Goal: Complete application form

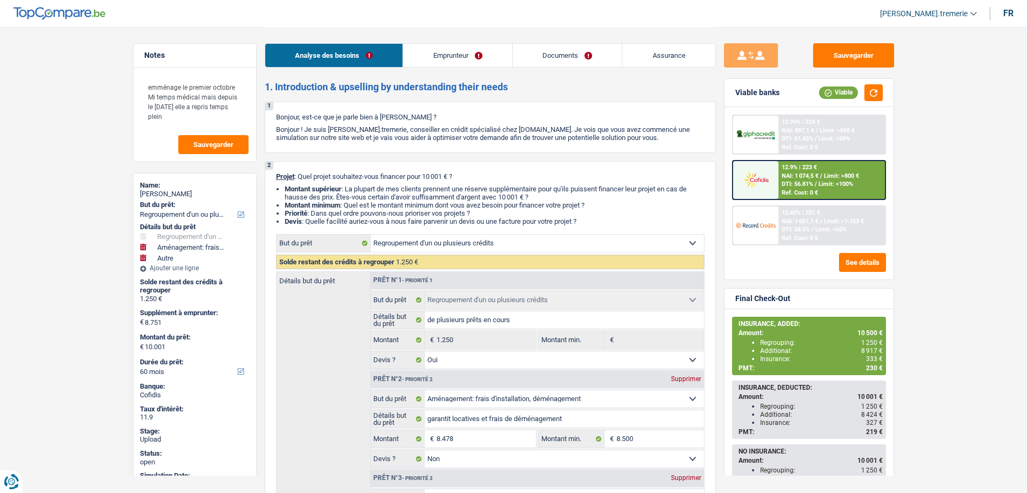
select select "refinancing"
select select "movingOrInstallation"
select select "other"
select select "60"
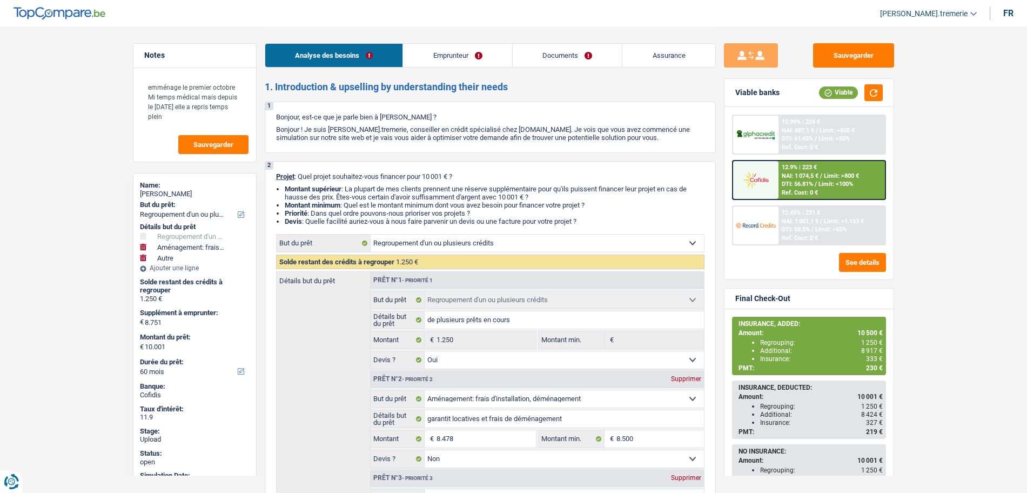
select select "refinancing"
select select "yes"
select select "movingOrInstallation"
select select "false"
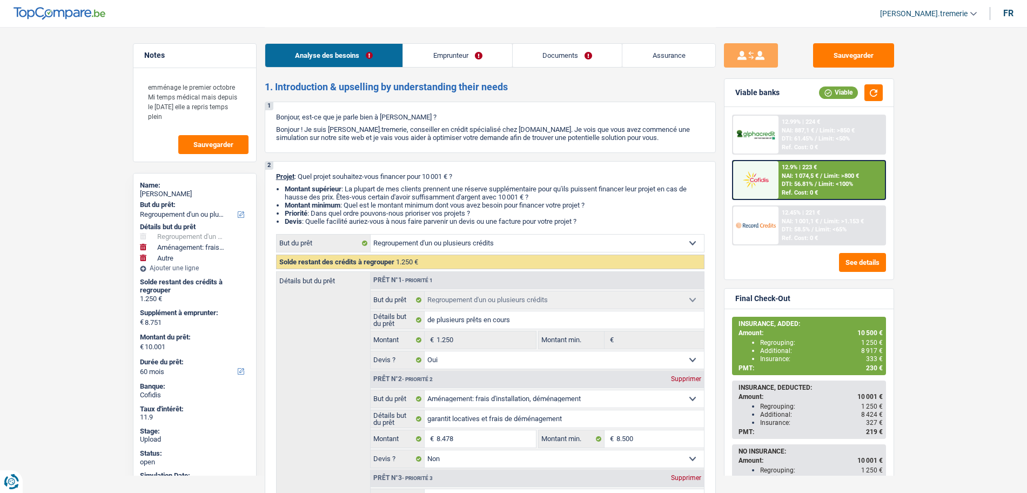
select select "other"
select select "60"
select select "privateEmployee"
select select "familyAllowances"
select select "netSalary"
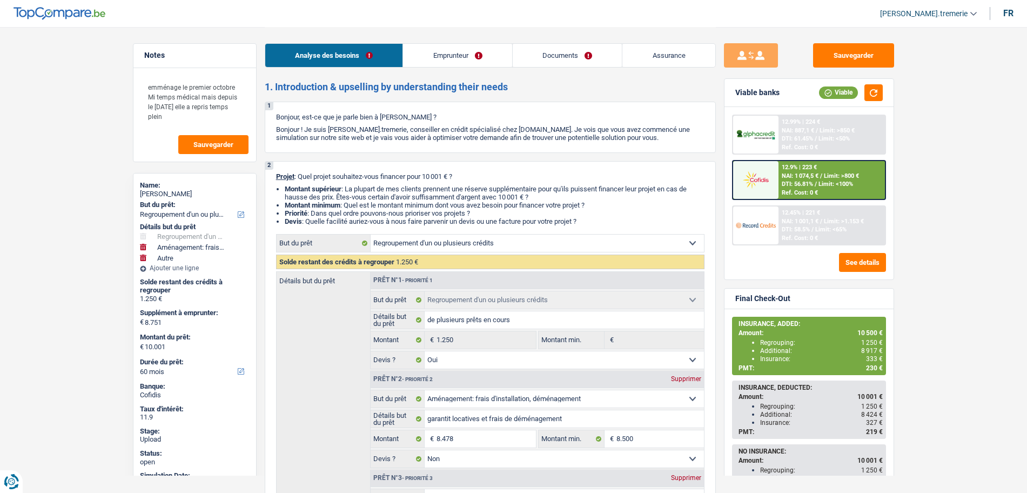
select select "mealVouchers"
select select "mutualityIndemnity"
select select "rents"
select select "cardOrCredit"
select select "personalLoan"
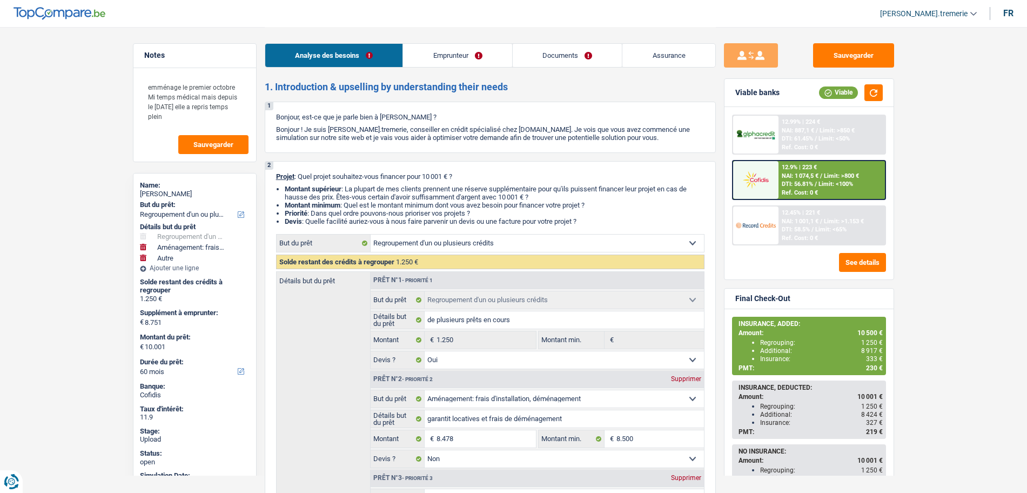
select select "other"
select select "48"
select select "refinancing"
select select "yes"
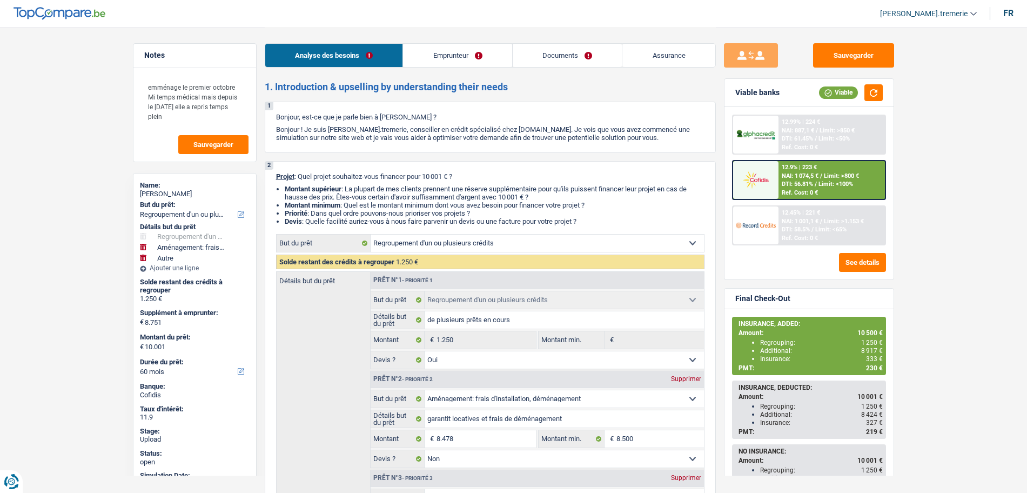
select select "movingOrInstallation"
select select "false"
select select "other"
select select "60"
select select "rents"
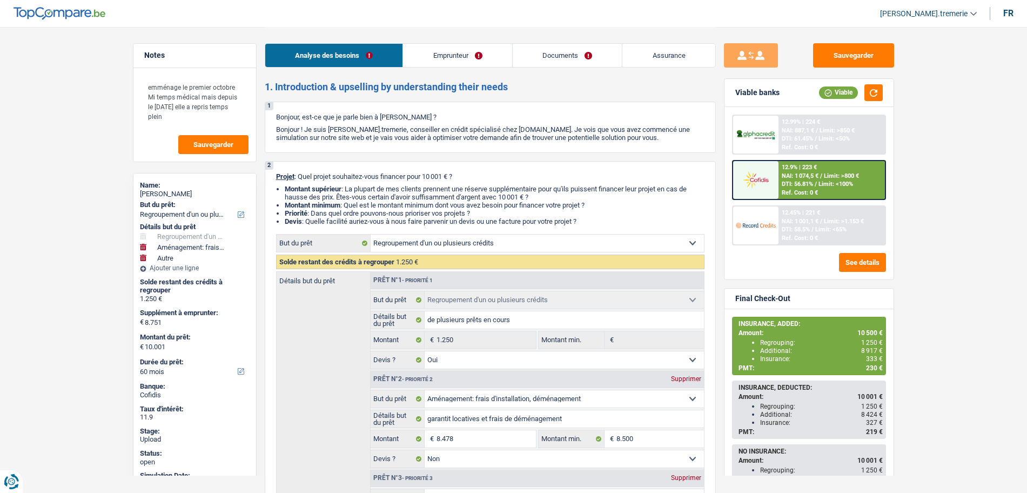
select select "BE"
select select "cardOrCredit"
select select "personalLoan"
select select "other"
select select "48"
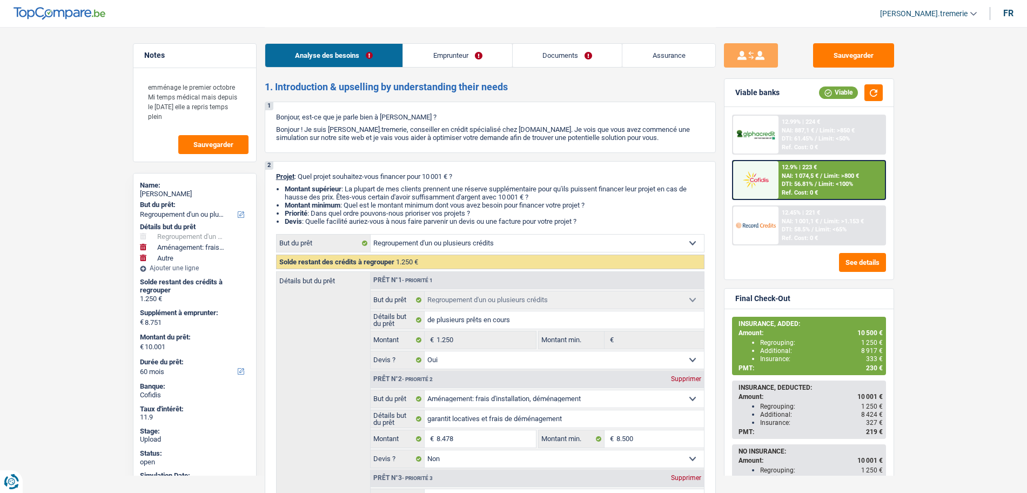
click at [453, 55] on link "Emprunteur" at bounding box center [457, 55] width 109 height 23
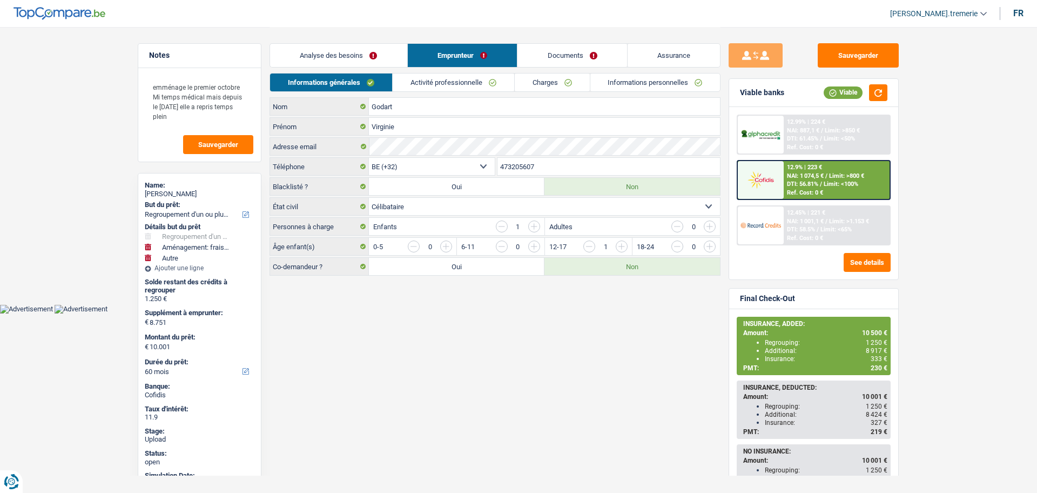
click at [554, 84] on link "Charges" at bounding box center [552, 82] width 75 height 18
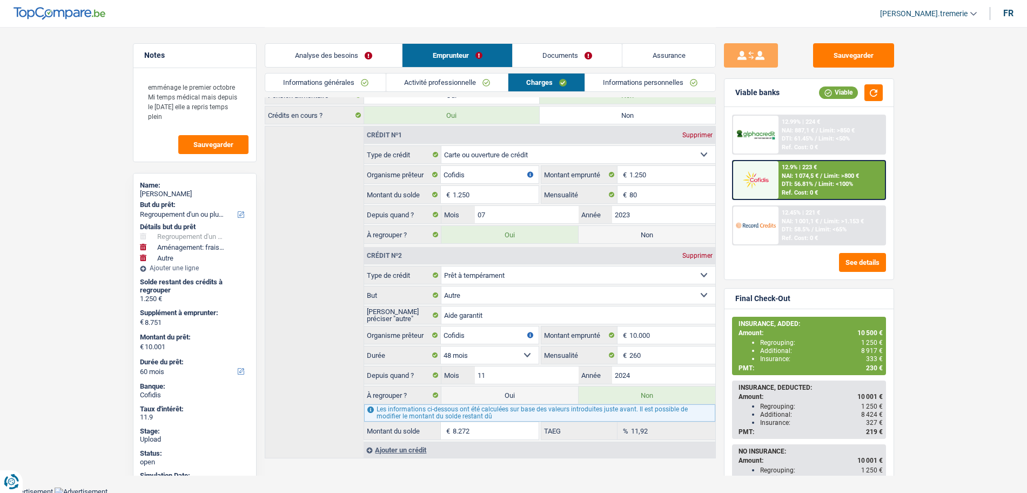
scroll to position [153, 0]
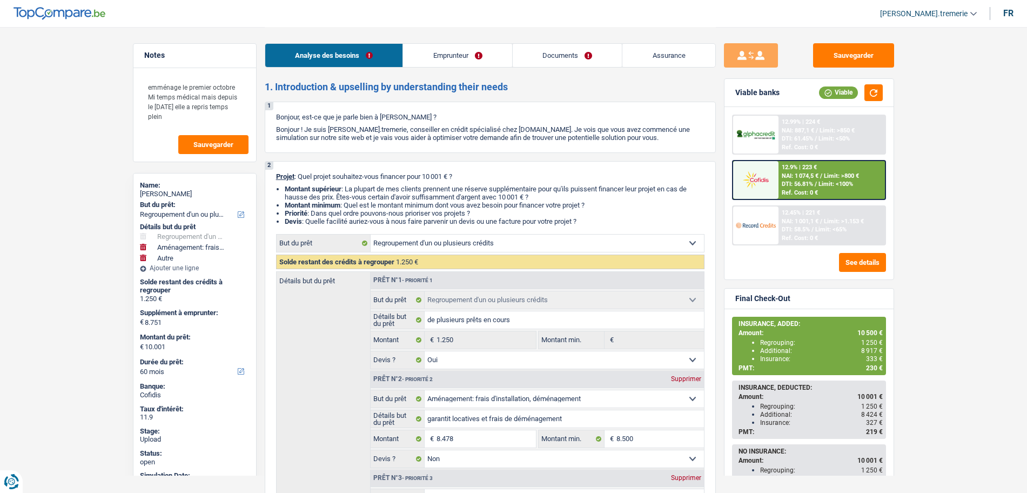
select select "refinancing"
select select "movingOrInstallation"
select select "other"
select select "60"
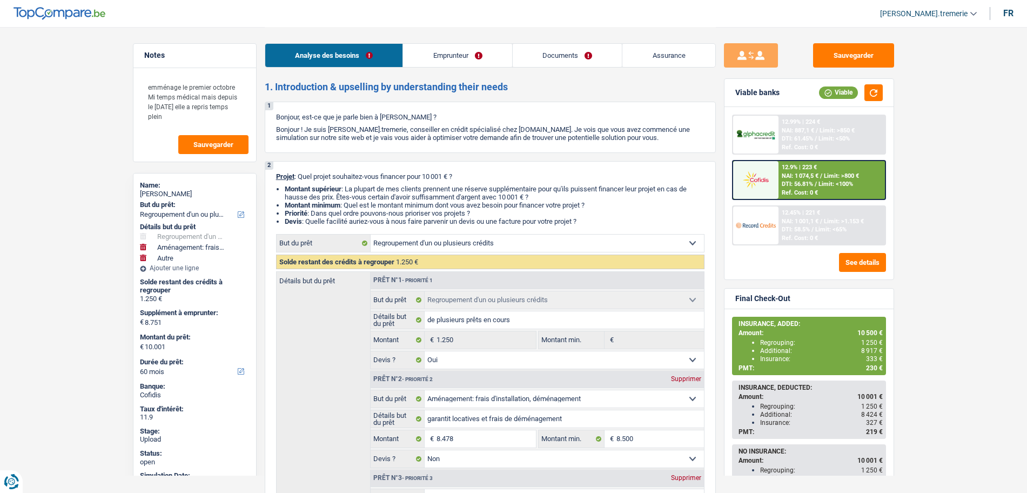
select select "refinancing"
select select "yes"
select select "movingOrInstallation"
select select "false"
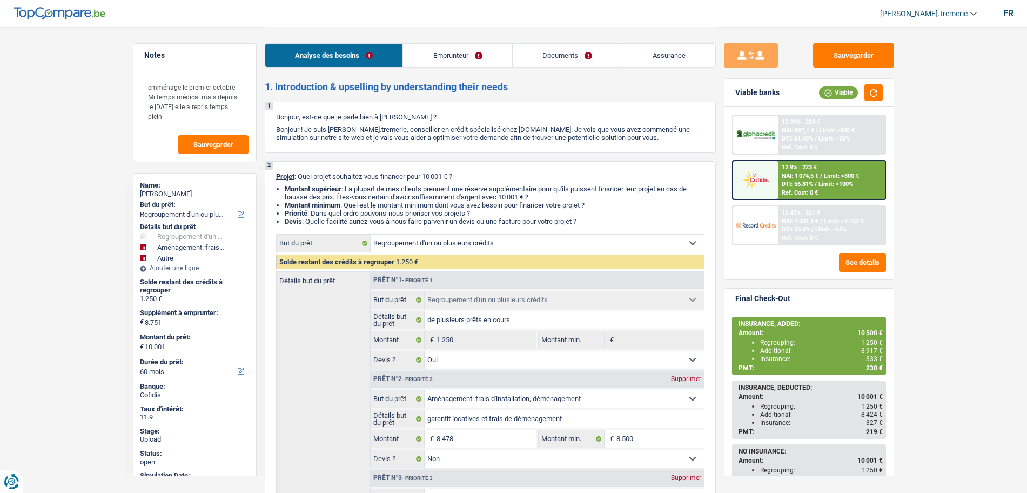
select select "other"
select select "60"
select select "privateEmployee"
select select "familyAllowances"
select select "netSalary"
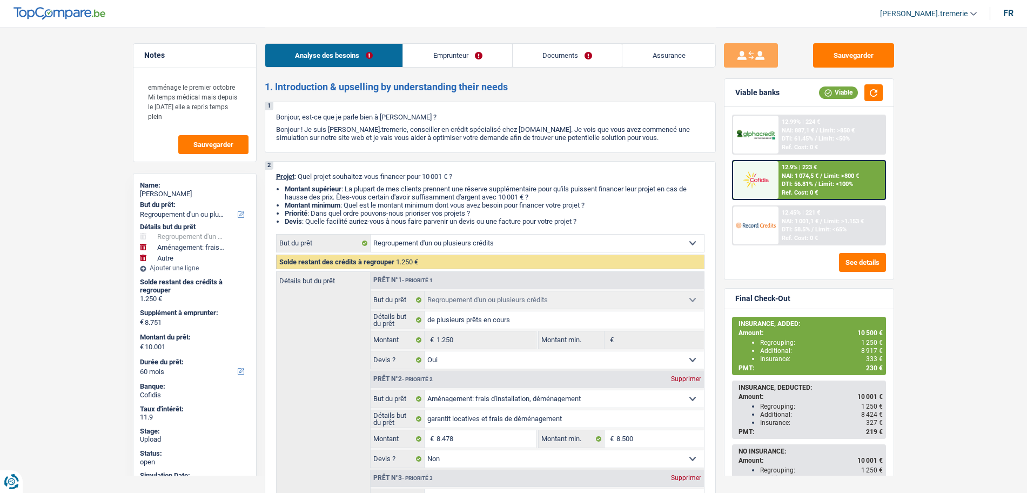
select select "mealVouchers"
select select "mutualityIndemnity"
select select "rents"
select select "cardOrCredit"
select select "personalLoan"
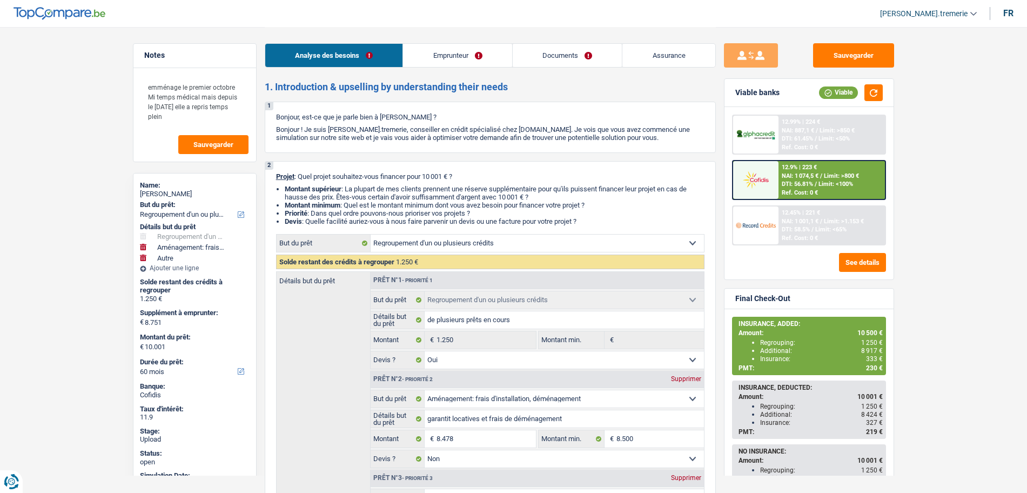
select select "other"
select select "48"
select select "refinancing"
select select "yes"
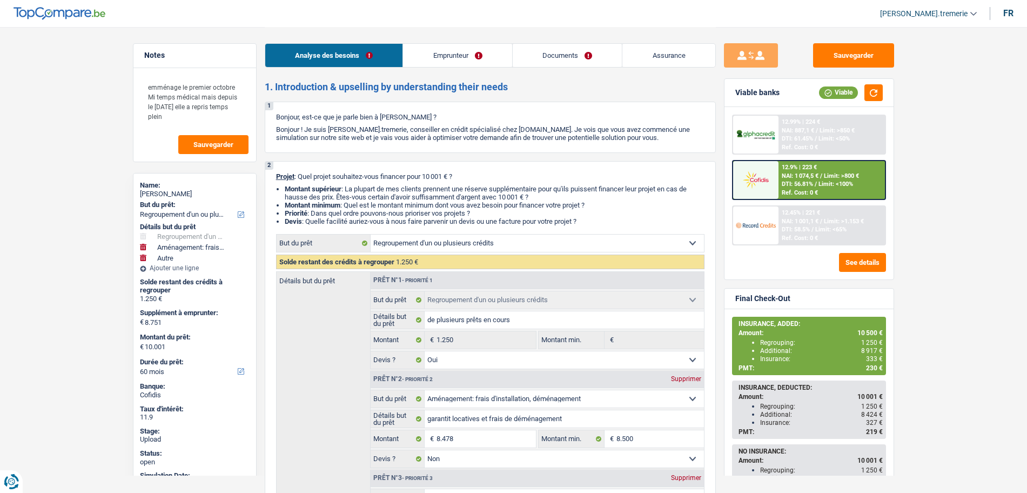
select select "movingOrInstallation"
select select "false"
select select "other"
select select "60"
click at [869, 266] on button "See details" at bounding box center [862, 262] width 47 height 19
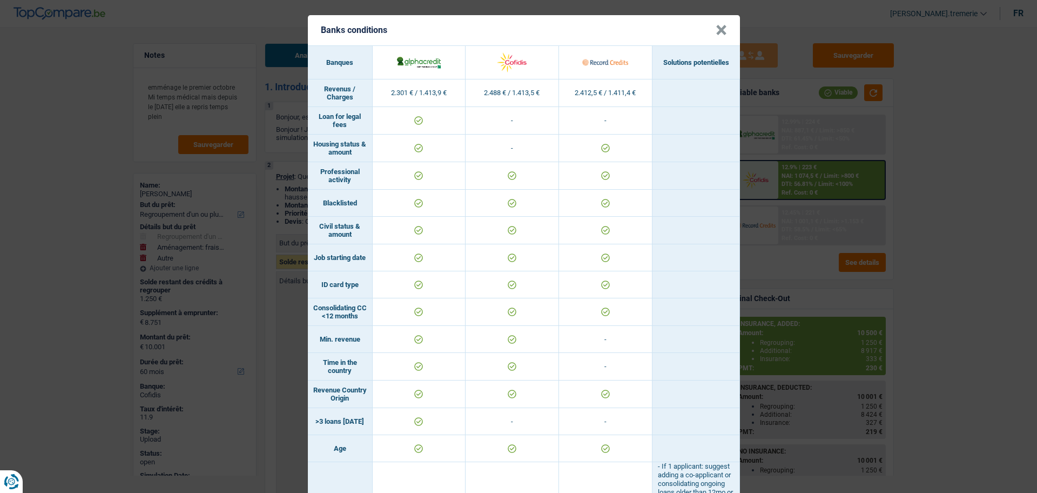
click at [716, 32] on button "×" at bounding box center [721, 30] width 11 height 11
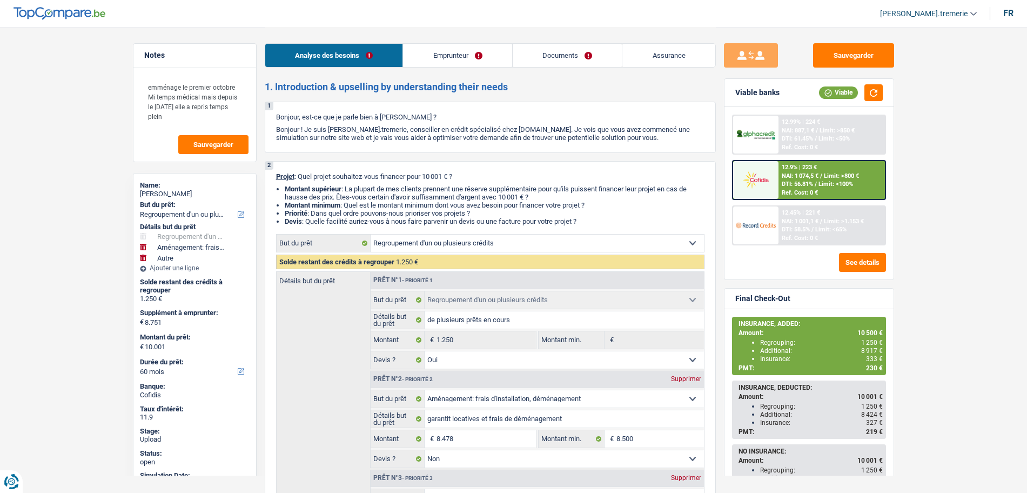
click at [576, 58] on link "Documents" at bounding box center [568, 55] width 110 height 23
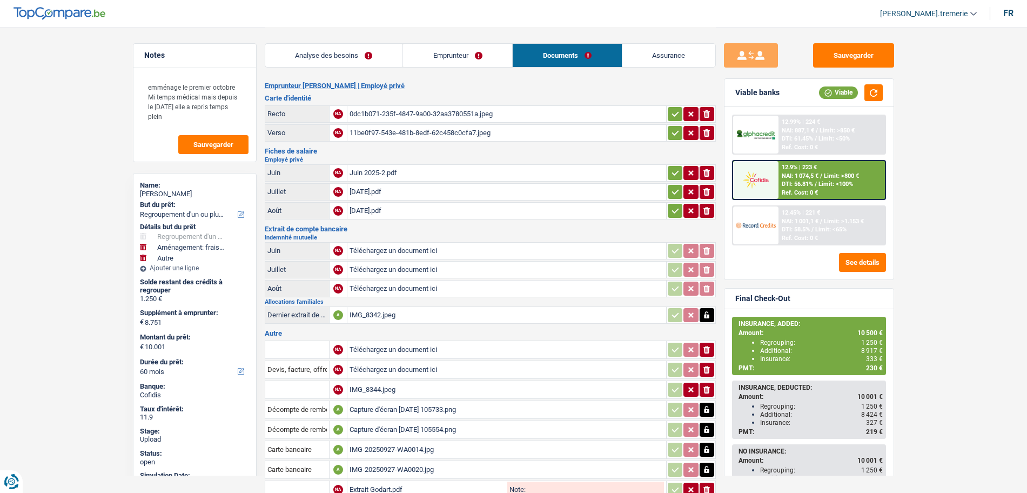
click at [85, 193] on main "Notes emménage le premier octobre Mi temps médical mais depuis le 10 septembre …" at bounding box center [513, 370] width 1027 height 740
click at [847, 262] on button "See details" at bounding box center [862, 262] width 47 height 19
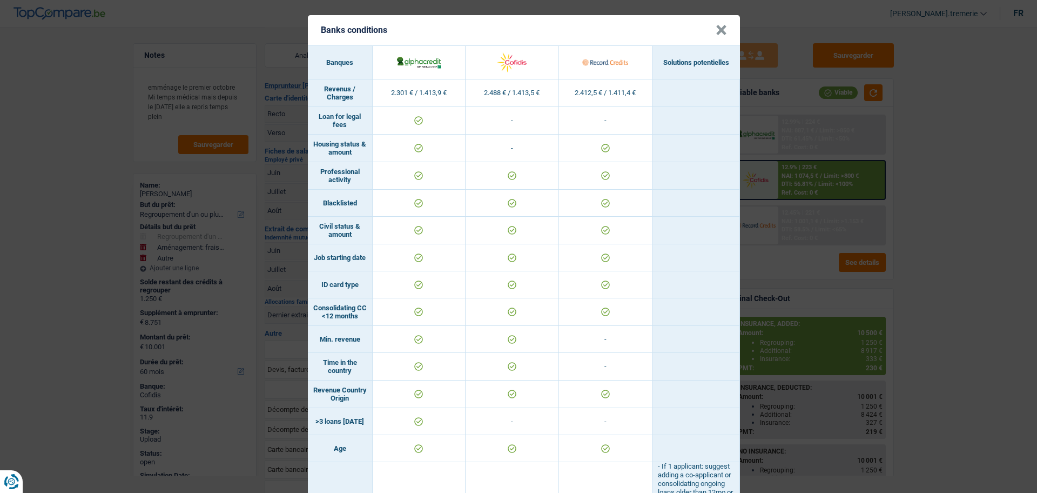
click at [716, 26] on button "×" at bounding box center [721, 30] width 11 height 11
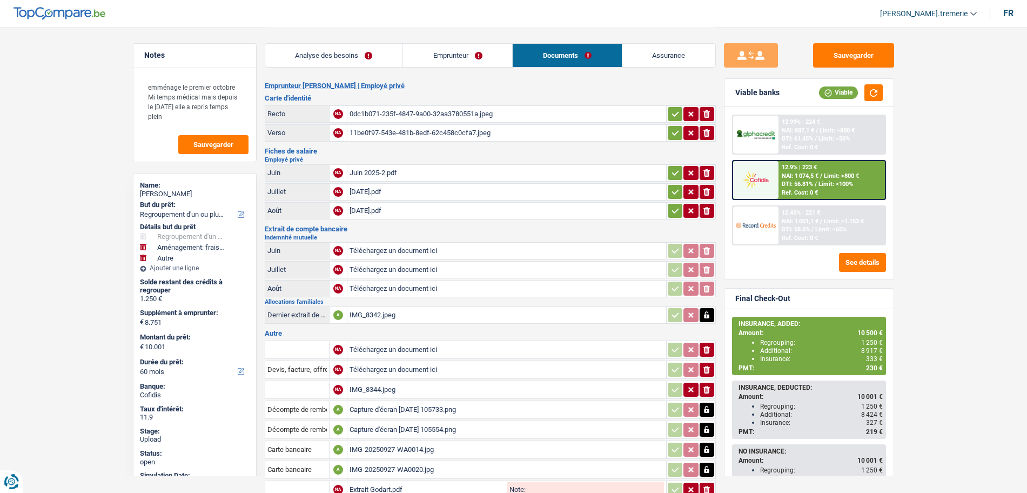
click at [382, 59] on link "Analyse des besoins" at bounding box center [333, 55] width 137 height 23
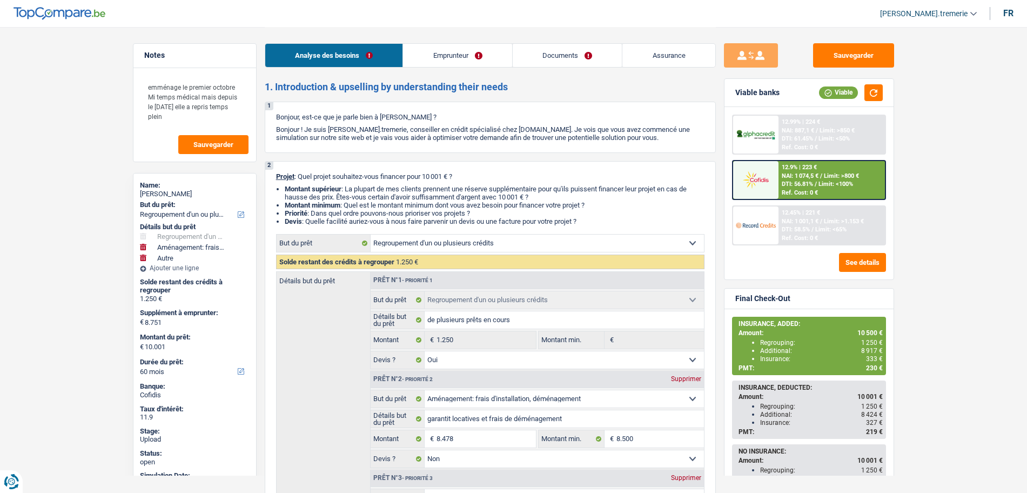
click at [443, 54] on link "Emprunteur" at bounding box center [457, 55] width 109 height 23
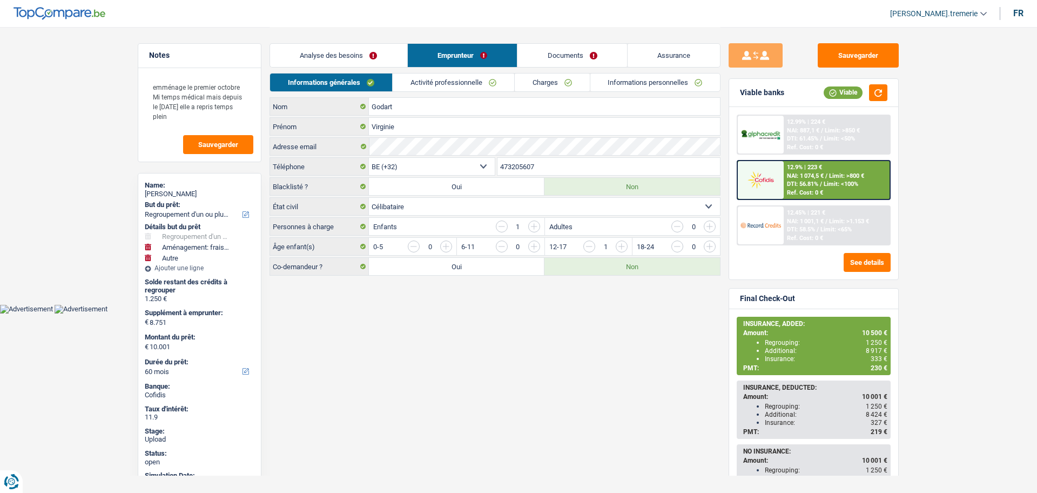
click at [548, 83] on link "Charges" at bounding box center [552, 82] width 75 height 18
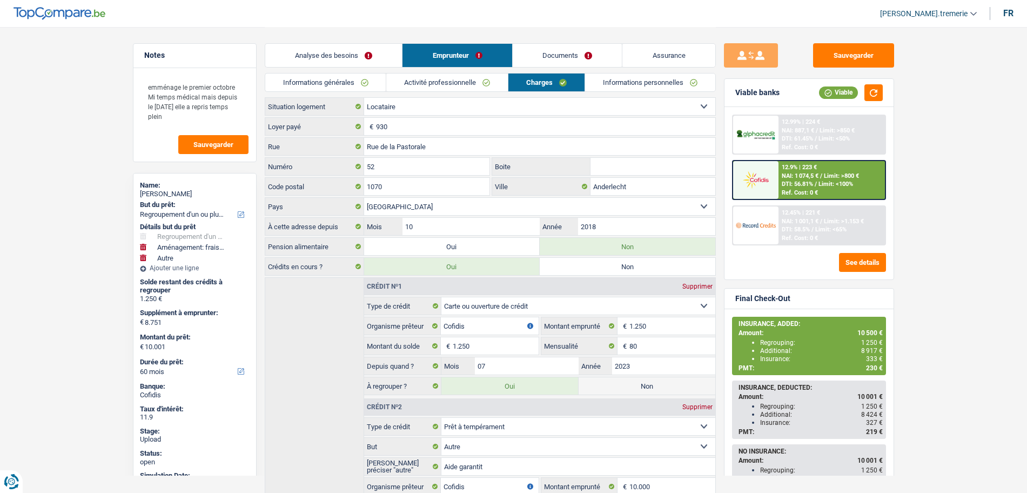
click at [473, 82] on link "Activité professionnelle" at bounding box center [447, 82] width 122 height 18
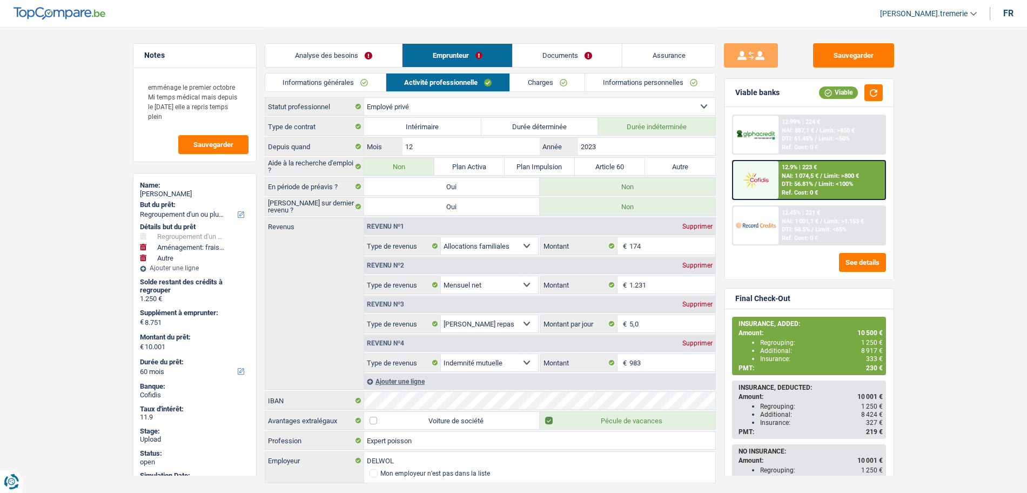
click at [542, 83] on link "Charges" at bounding box center [547, 82] width 75 height 18
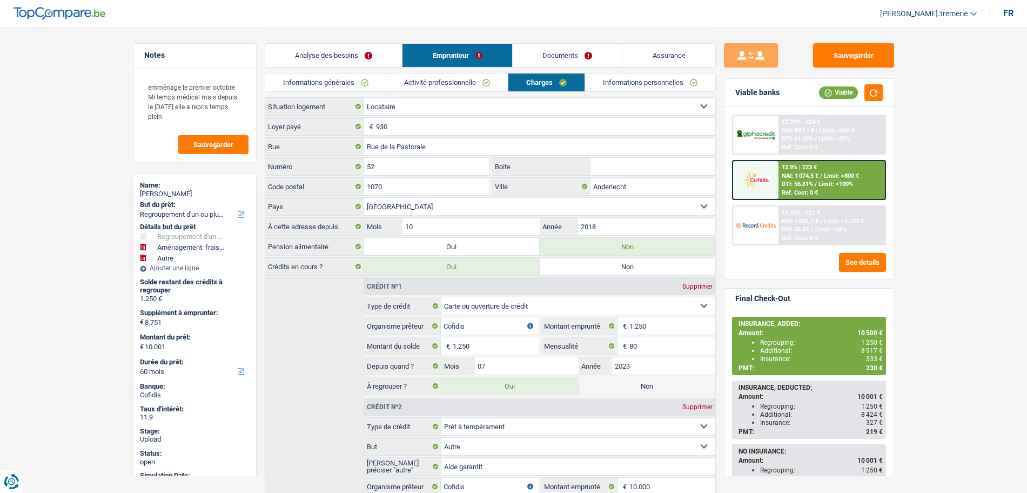
click at [414, 90] on link "Activité professionnelle" at bounding box center [447, 82] width 122 height 18
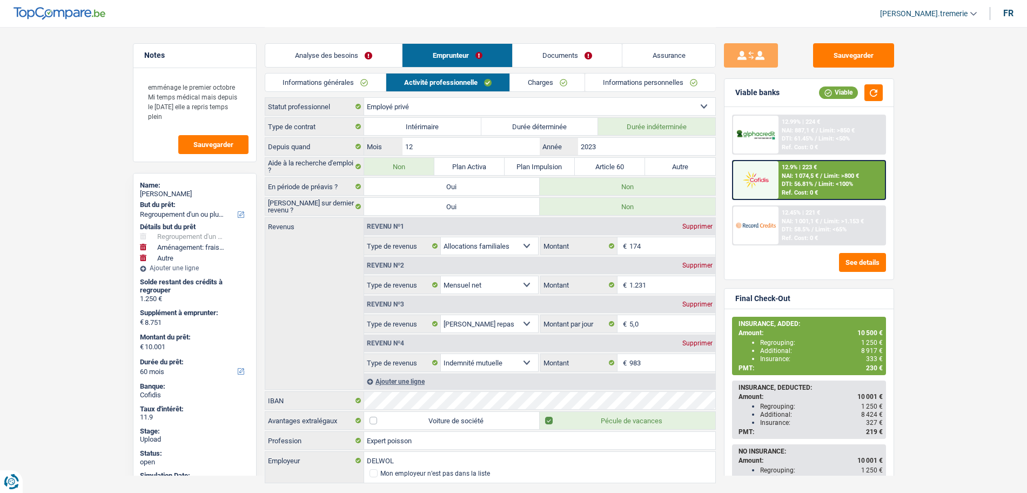
click at [521, 81] on link "Charges" at bounding box center [547, 82] width 75 height 18
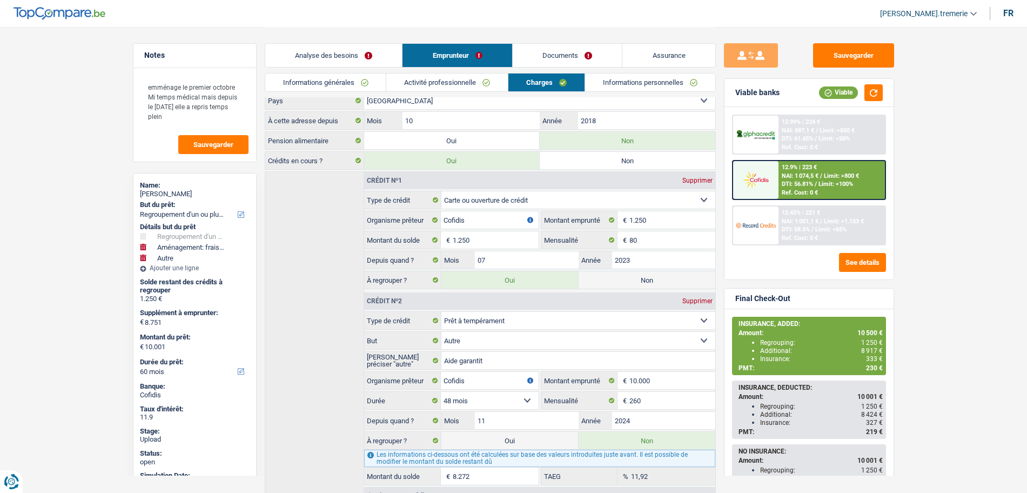
scroll to position [112, 0]
